Goal: Information Seeking & Learning: Learn about a topic

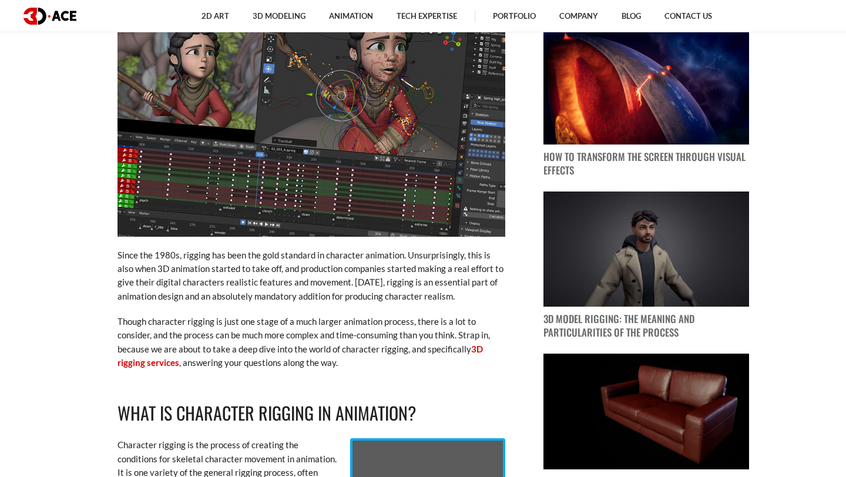
scroll to position [512, 0]
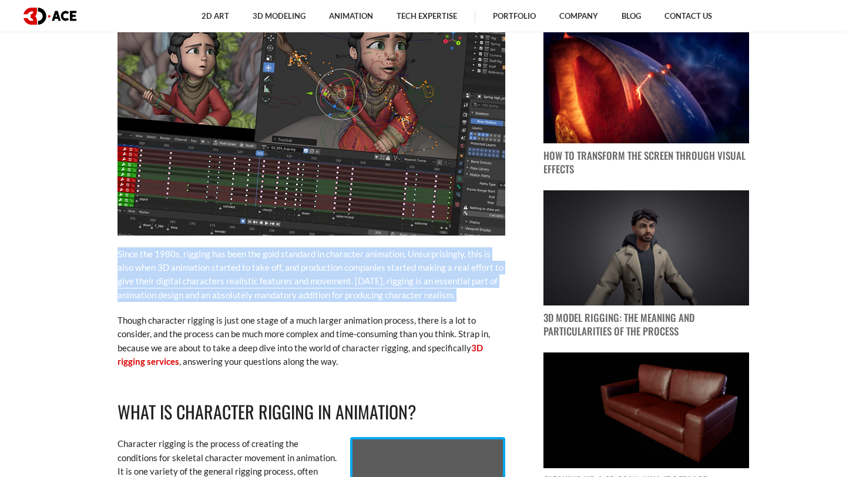
drag, startPoint x: 118, startPoint y: 253, endPoint x: 227, endPoint y: 307, distance: 121.7
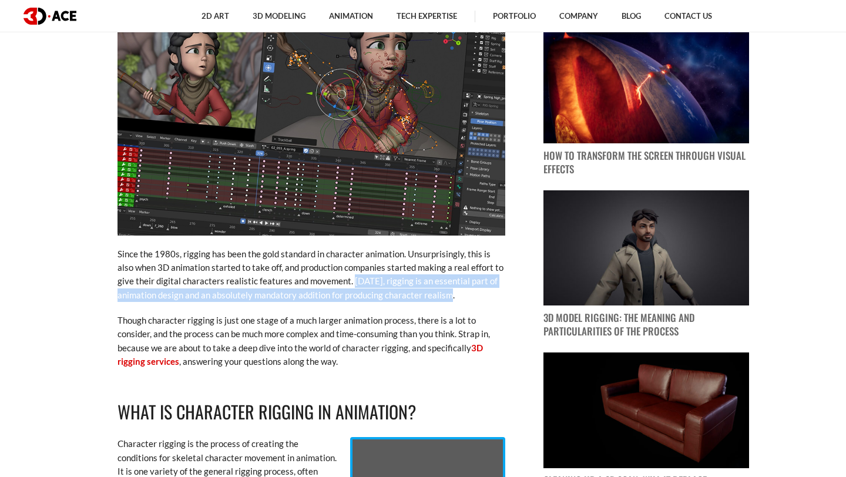
drag, startPoint x: 334, startPoint y: 279, endPoint x: 454, endPoint y: 297, distance: 121.8
click at [455, 297] on p "Since the 1980s, rigging has been the gold standard in character animation. Uns…" at bounding box center [312, 274] width 388 height 55
copy p "[DATE], rigging is an essential part of animation design and an absolutely mand…"
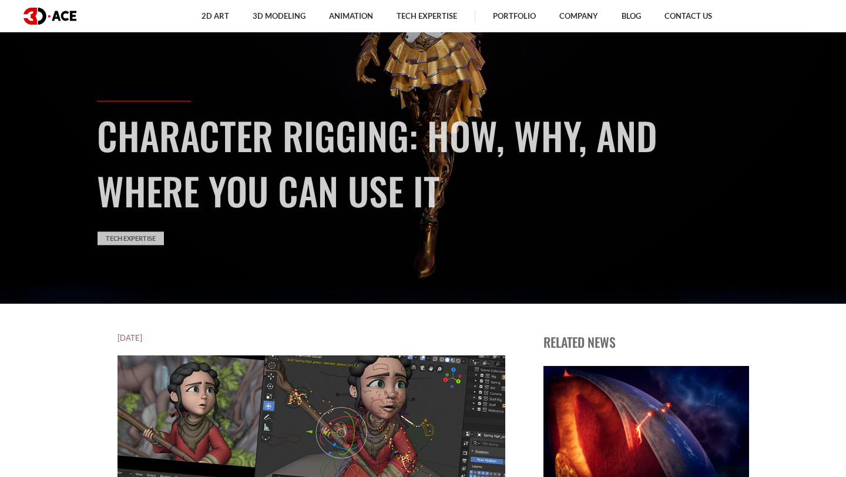
scroll to position [0, 0]
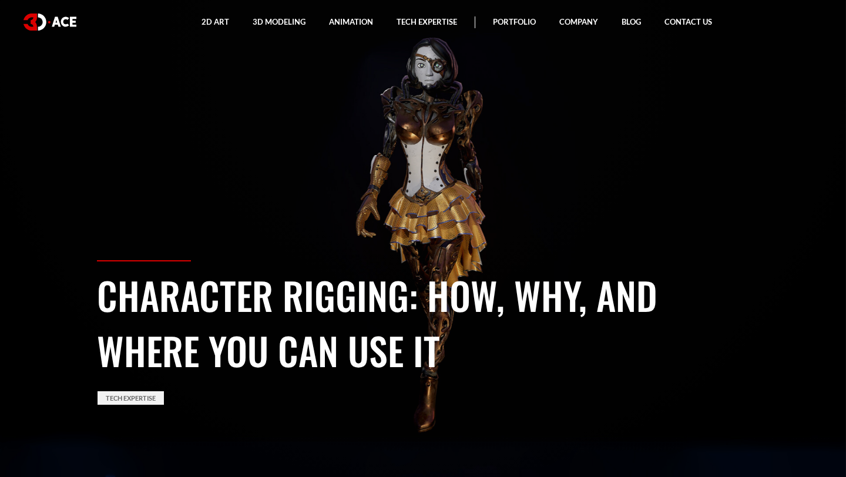
click at [456, 374] on h1 "Character Rigging: How, Why, and Where You Can Use It" at bounding box center [423, 322] width 652 height 110
drag, startPoint x: 102, startPoint y: 289, endPoint x: 455, endPoint y: 357, distance: 360.3
click at [455, 357] on h1 "Character Rigging: How, Why, and Where You Can Use It" at bounding box center [423, 322] width 652 height 110
copy h1 "Character Rigging: How, Why, and Where You Can Use It"
